Goal: Check status: Check status

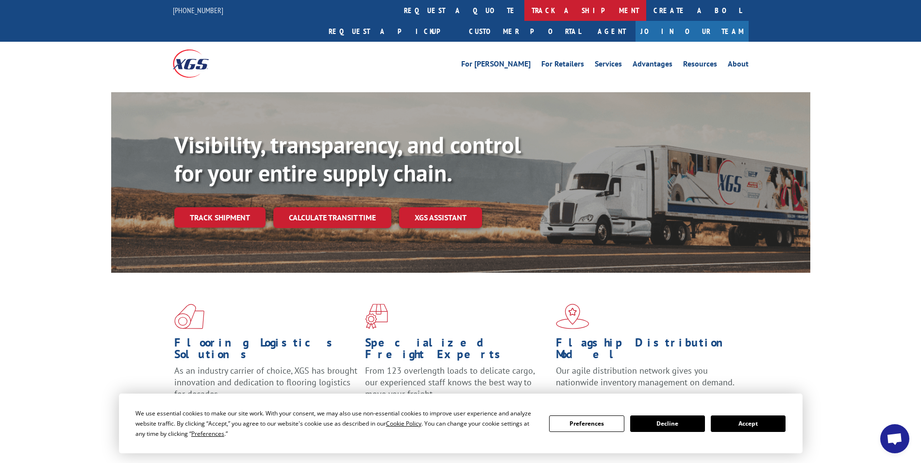
click at [524, 10] on link "track a shipment" at bounding box center [585, 10] width 122 height 21
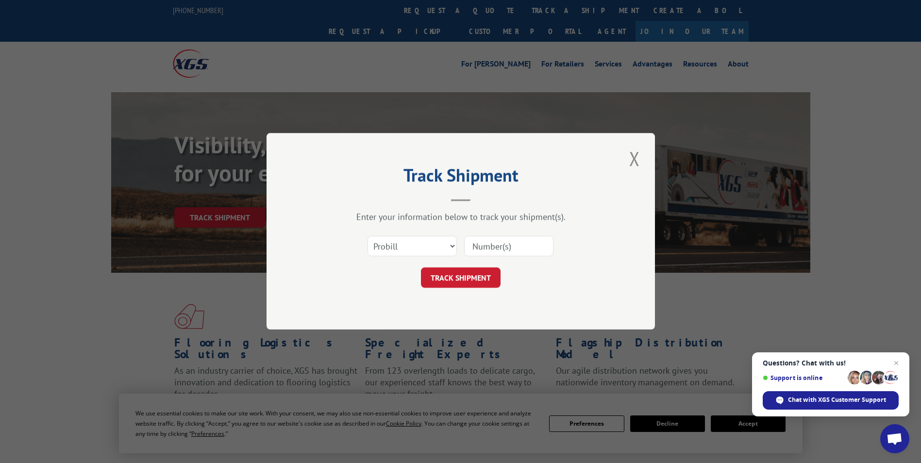
click at [510, 249] on input at bounding box center [508, 246] width 89 height 20
type input "121321"
click at [478, 276] on button "TRACK SHIPMENT" at bounding box center [461, 278] width 80 height 20
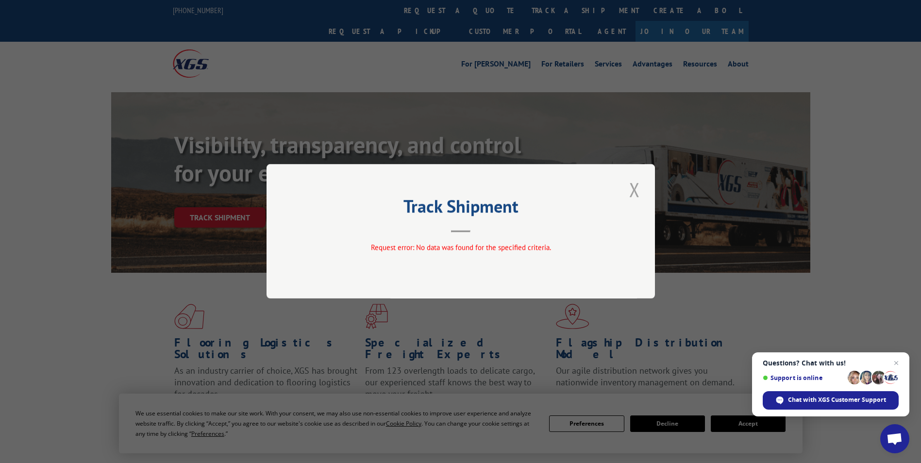
click at [632, 189] on button "Close modal" at bounding box center [634, 189] width 17 height 27
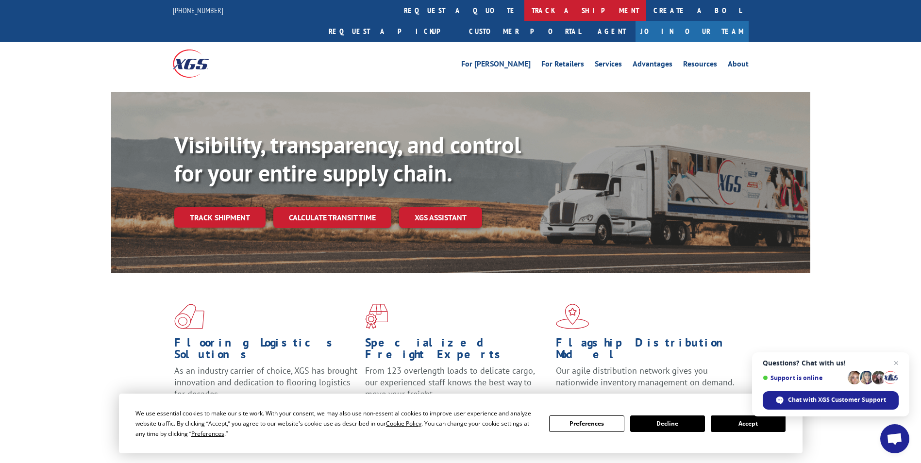
click at [524, 14] on link "track a shipment" at bounding box center [585, 10] width 122 height 21
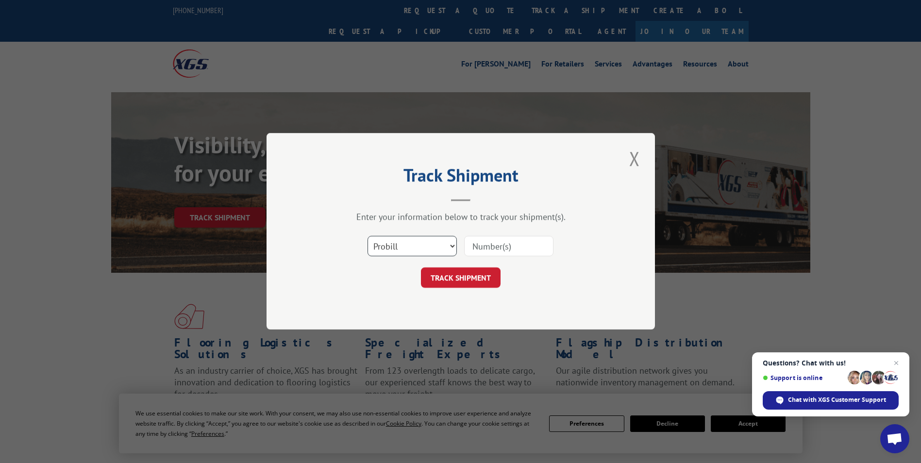
click at [413, 247] on select "Select category... Probill BOL PO" at bounding box center [412, 246] width 89 height 20
select select "po"
click at [368, 236] on select "Select category... Probill BOL PO" at bounding box center [412, 246] width 89 height 20
click at [495, 242] on input at bounding box center [508, 246] width 89 height 20
type input "17495"
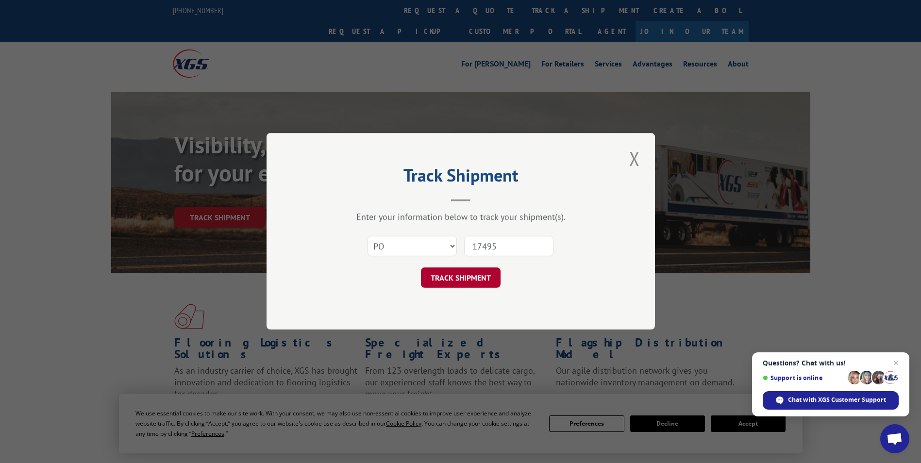
click at [487, 274] on button "TRACK SHIPMENT" at bounding box center [461, 278] width 80 height 20
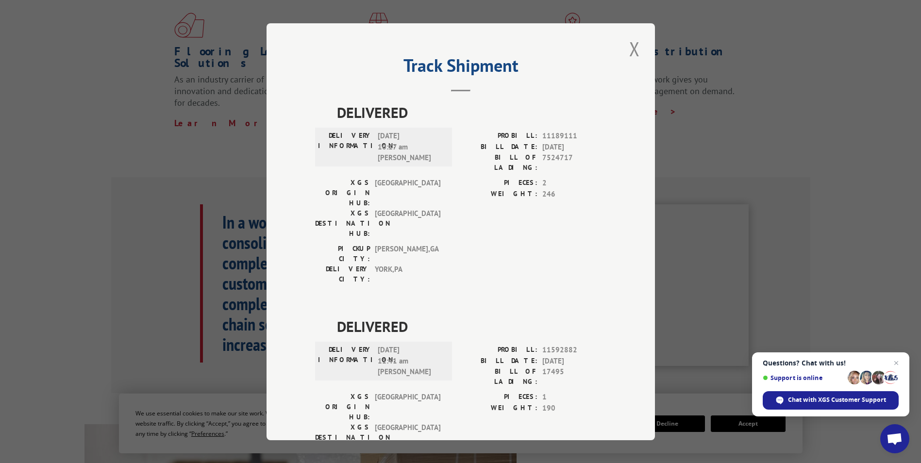
click at [825, 161] on div "Track Shipment DELIVERED DELIVERY INFORMATION: [DATE] 10:17 am [PERSON_NAME] PR…" at bounding box center [460, 231] width 921 height 463
